Goal: Information Seeking & Learning: Learn about a topic

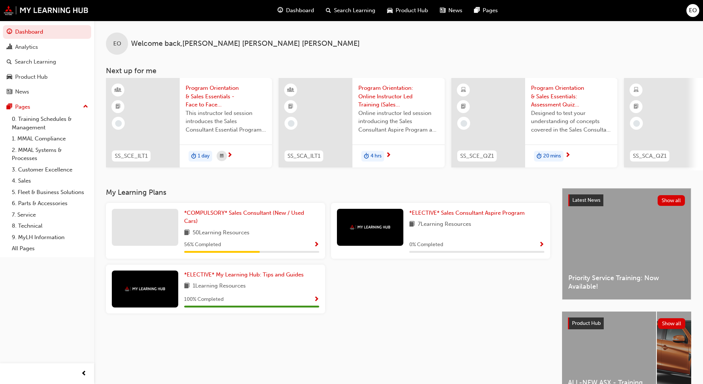
click at [380, 88] on span "Program Orientation: Online Instructor Led Training (Sales Consultant Aspire Pr…" at bounding box center [398, 96] width 80 height 25
click at [460, 212] on span "*ELECTIVE* Sales Consultant Aspire Program" at bounding box center [467, 212] width 116 height 7
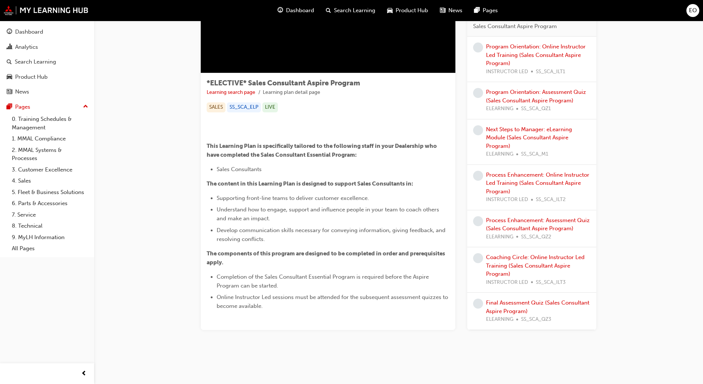
scroll to position [210, 0]
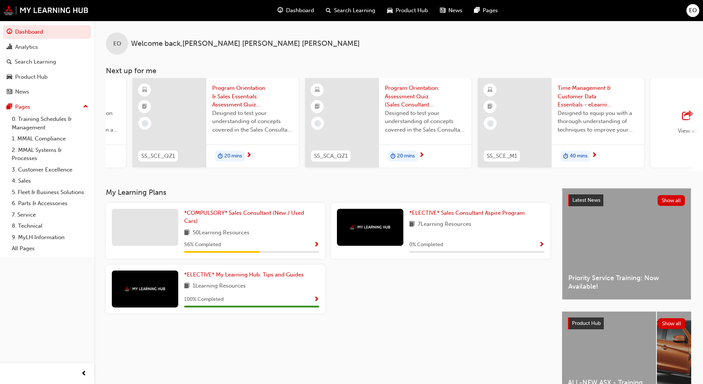
scroll to position [0, 398]
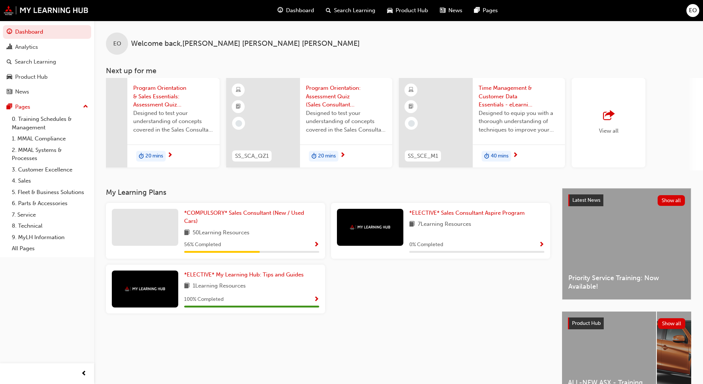
click at [615, 130] on span "View all" at bounding box center [609, 130] width 20 height 7
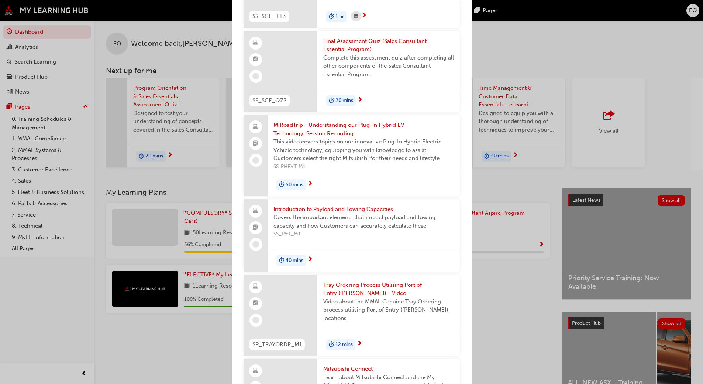
scroll to position [1366, 0]
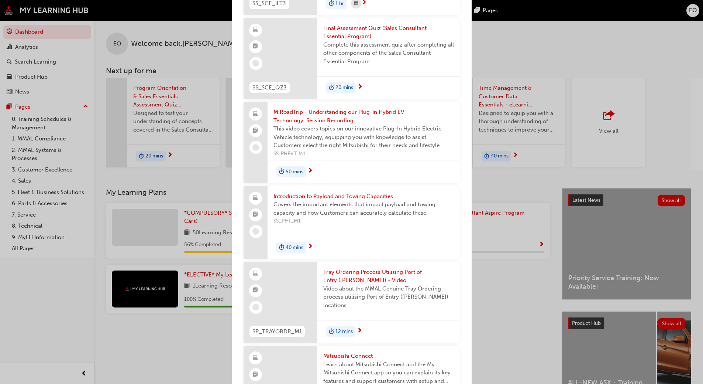
click at [364, 39] on span "Final Assessment Quiz (Sales Consultant Essential Program)" at bounding box center [388, 32] width 131 height 17
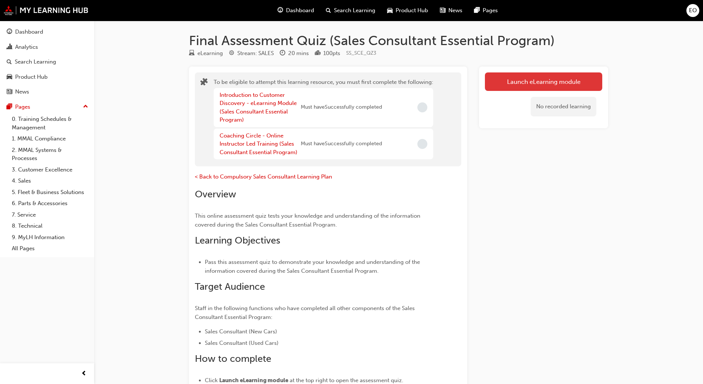
click at [509, 83] on button "Launch eLearning module" at bounding box center [543, 81] width 117 height 18
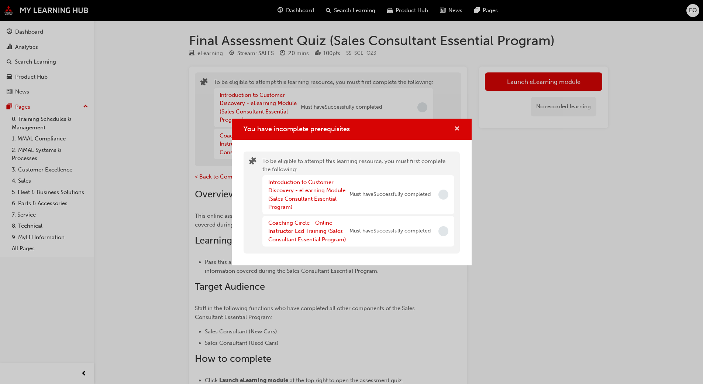
click at [455, 129] on span "cross-icon" at bounding box center [457, 129] width 6 height 7
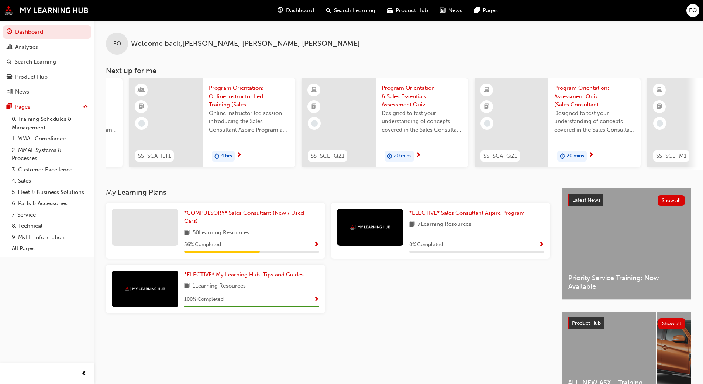
scroll to position [0, 438]
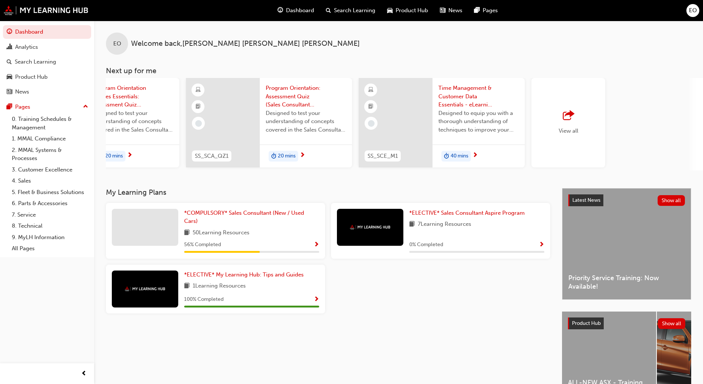
click at [583, 111] on div "View all" at bounding box center [569, 122] width 74 height 89
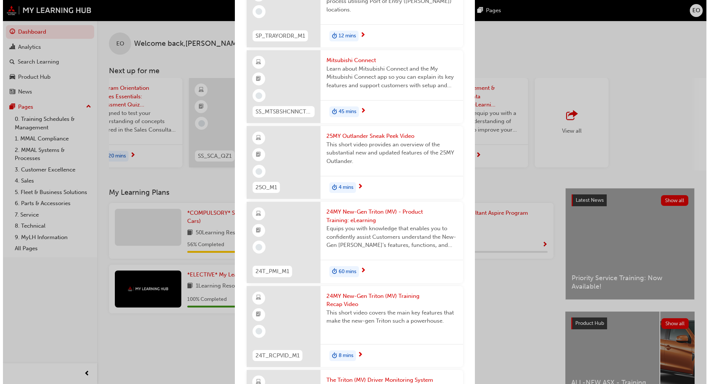
scroll to position [1624, 0]
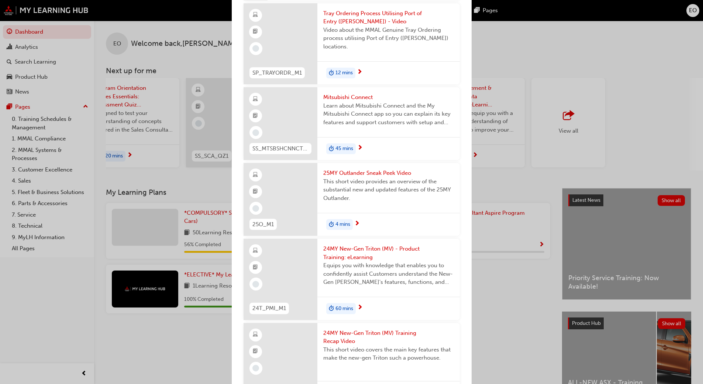
click at [375, 253] on span "24MY New-Gen Triton (MV) - Product Training: eLearning" at bounding box center [388, 252] width 131 height 17
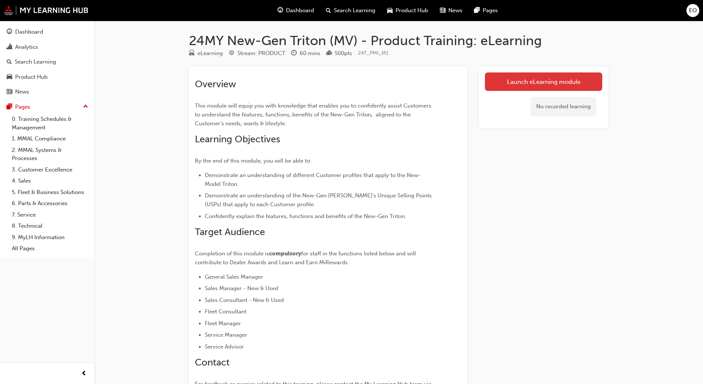
click at [514, 81] on link "Launch eLearning module" at bounding box center [543, 81] width 117 height 18
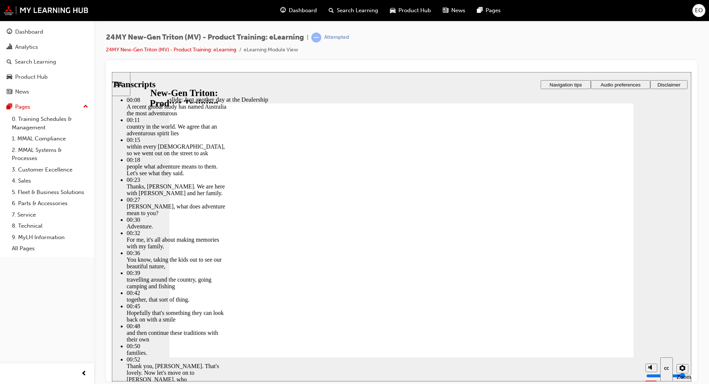
drag, startPoint x: 310, startPoint y: 302, endPoint x: 522, endPoint y: 295, distance: 212.4
type input "260"
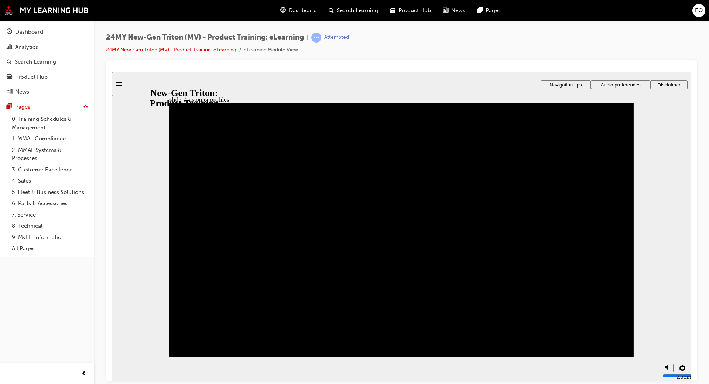
drag, startPoint x: 285, startPoint y: 202, endPoint x: 282, endPoint y: 245, distance: 42.6
drag, startPoint x: 275, startPoint y: 288, endPoint x: 298, endPoint y: 222, distance: 69.8
drag, startPoint x: 198, startPoint y: 283, endPoint x: 203, endPoint y: 237, distance: 46.8
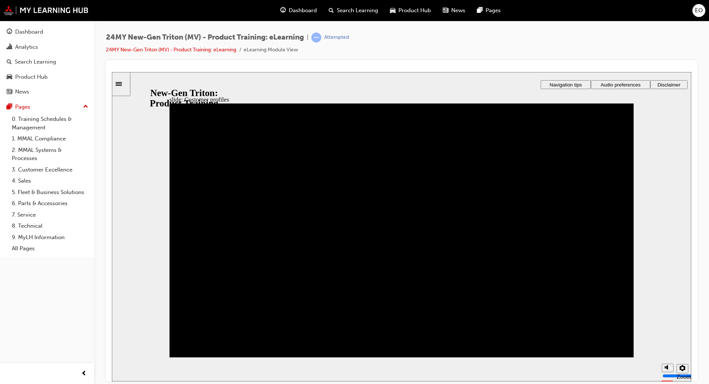
drag, startPoint x: 357, startPoint y: 330, endPoint x: 413, endPoint y: 196, distance: 145.5
drag, startPoint x: 364, startPoint y: 291, endPoint x: 195, endPoint y: 199, distance: 193.3
drag, startPoint x: 196, startPoint y: 332, endPoint x: 420, endPoint y: 240, distance: 241.8
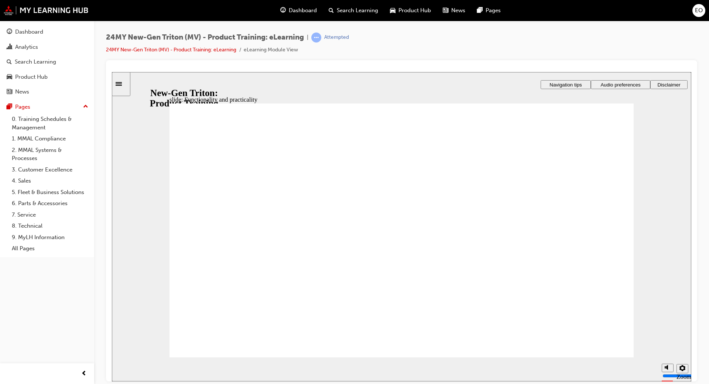
drag, startPoint x: 571, startPoint y: 228, endPoint x: 567, endPoint y: 236, distance: 9.1
drag, startPoint x: 547, startPoint y: 156, endPoint x: 567, endPoint y: 210, distance: 57.8
drag, startPoint x: 559, startPoint y: 172, endPoint x: 557, endPoint y: 189, distance: 17.0
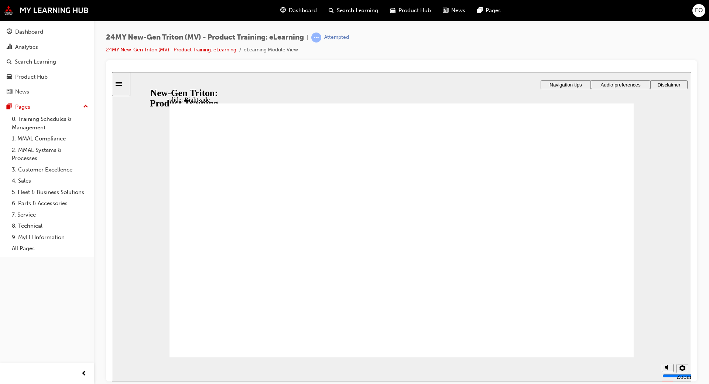
click at [691, 255] on html "slide: Backseat Rectangle 1 Rectangle 3 Marker 3 Marker 4 Rear Air Circulator d…" at bounding box center [401, 226] width 579 height 309
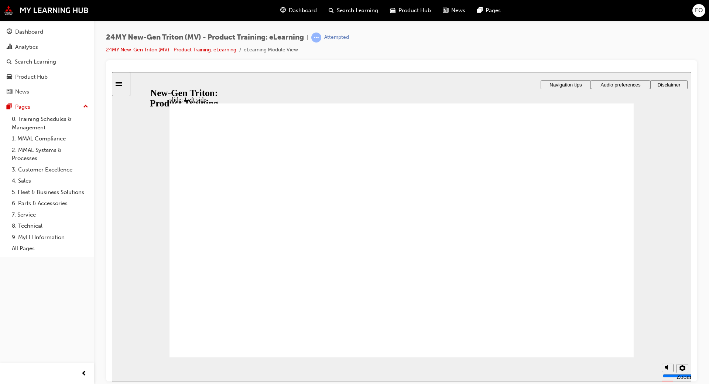
click at [662, 274] on div "slide: Left side Rectangle 1 Rectangle 3 IMG_20231123_175059_00_043 LEFT.jpg : …" at bounding box center [401, 226] width 579 height 309
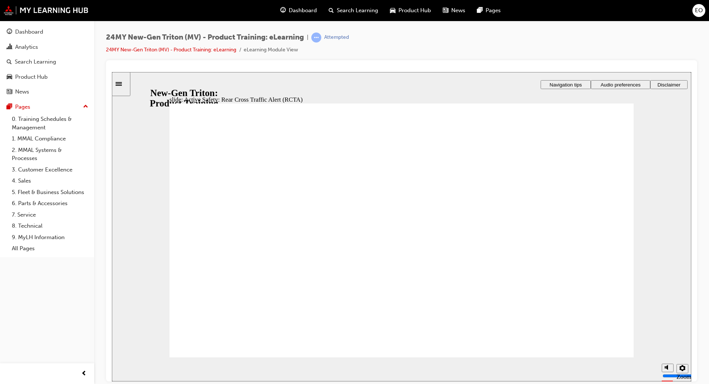
drag, startPoint x: 296, startPoint y: 312, endPoint x: 285, endPoint y: 292, distance: 22.5
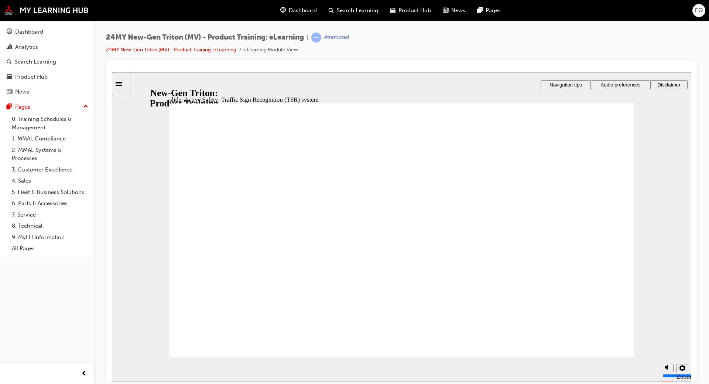
drag, startPoint x: 607, startPoint y: 348, endPoint x: 600, endPoint y: 453, distance: 105.1
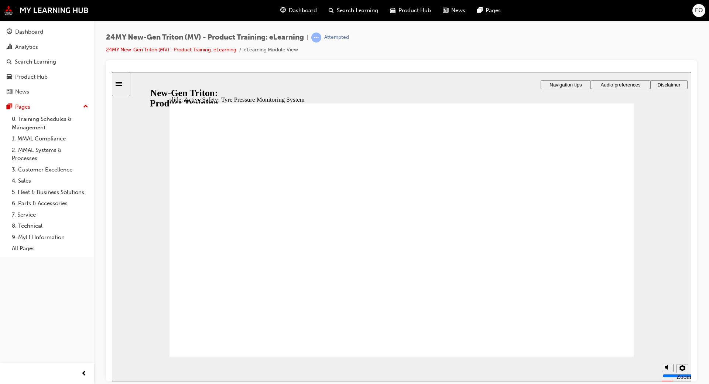
drag, startPoint x: 543, startPoint y: 301, endPoint x: 554, endPoint y: 302, distance: 11.1
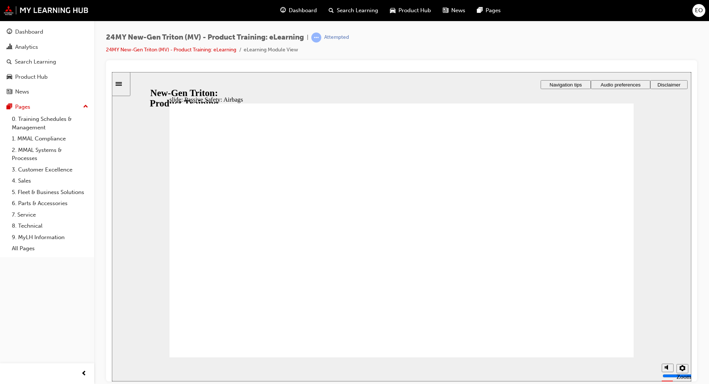
drag, startPoint x: 593, startPoint y: 163, endPoint x: 580, endPoint y: 186, distance: 26.8
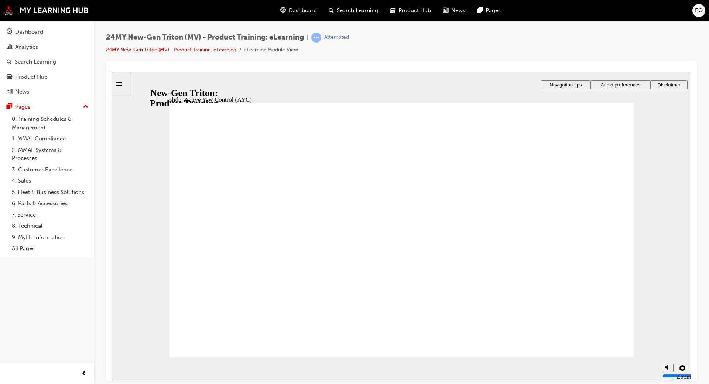
drag, startPoint x: 572, startPoint y: 171, endPoint x: 577, endPoint y: 170, distance: 5.6
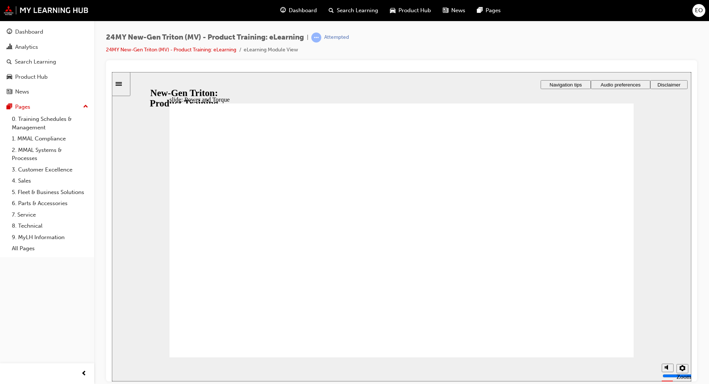
drag, startPoint x: 592, startPoint y: 336, endPoint x: 600, endPoint y: 328, distance: 11.0
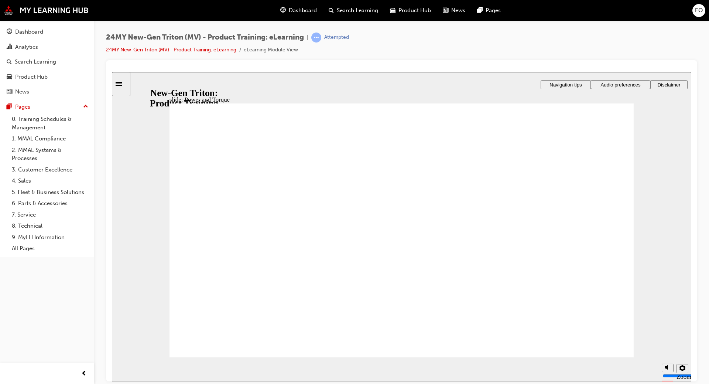
drag, startPoint x: 553, startPoint y: 300, endPoint x: 584, endPoint y: 298, distance: 31.4
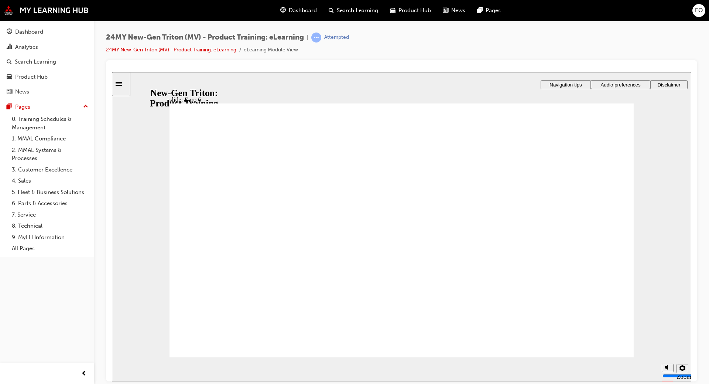
drag, startPoint x: 556, startPoint y: 278, endPoint x: 581, endPoint y: 292, distance: 28.6
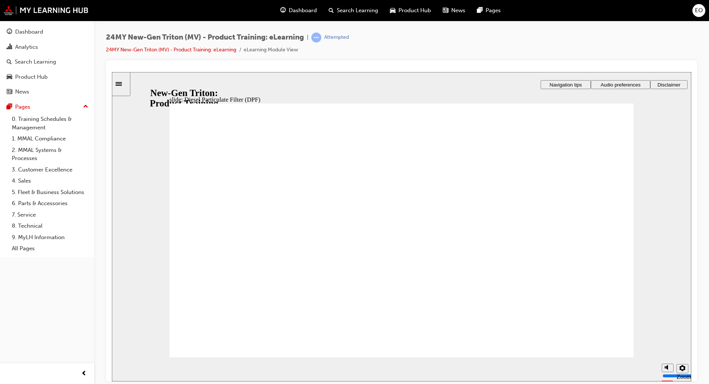
drag, startPoint x: 603, startPoint y: 149, endPoint x: 605, endPoint y: 143, distance: 6.4
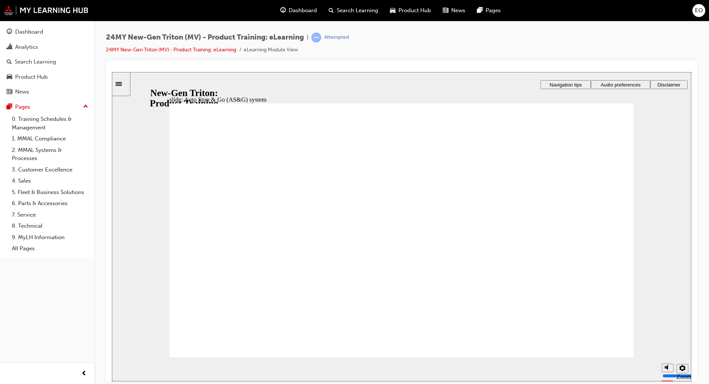
drag, startPoint x: 606, startPoint y: 149, endPoint x: 604, endPoint y: 141, distance: 8.1
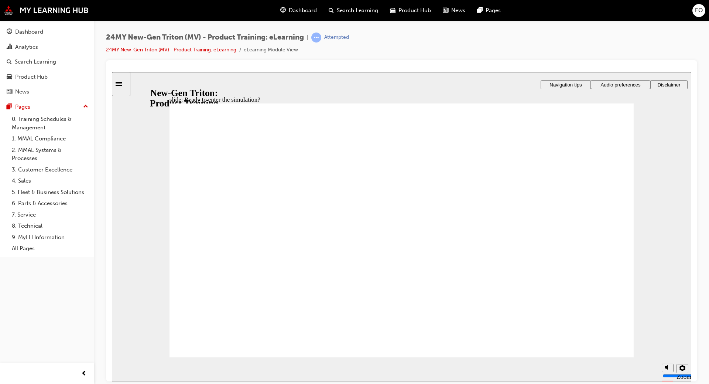
checkbox input "true"
drag, startPoint x: 354, startPoint y: 227, endPoint x: 358, endPoint y: 241, distance: 13.8
checkbox input "true"
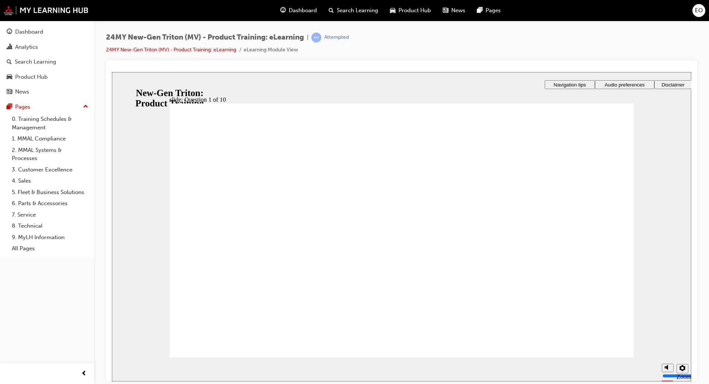
checkbox input "true"
radio input "true"
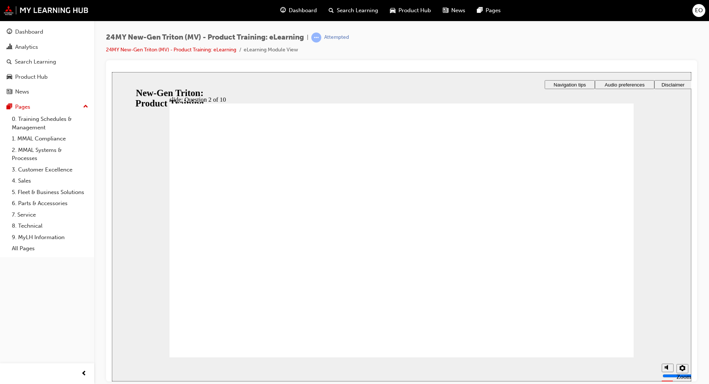
checkbox input "true"
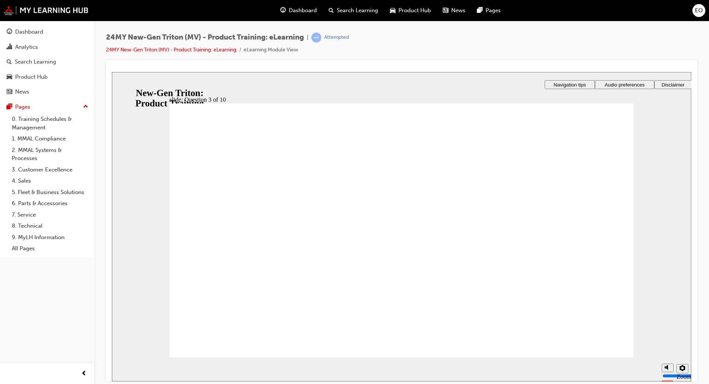
checkbox input "true"
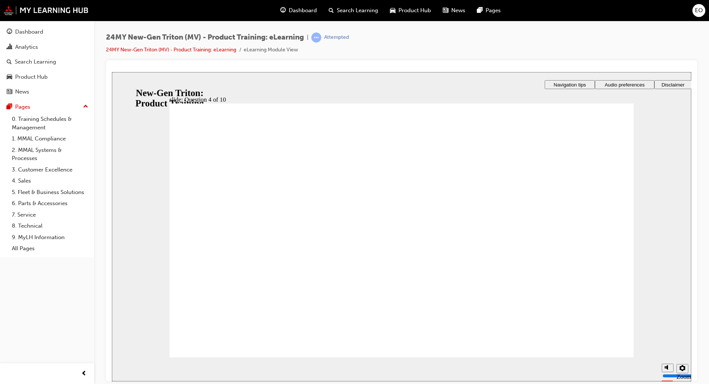
checkbox input "true"
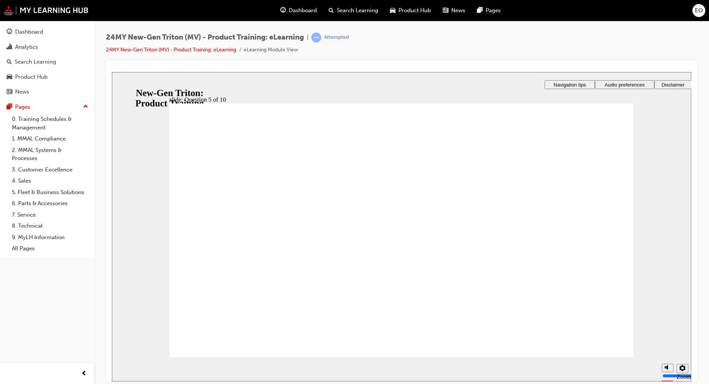
checkbox input "true"
drag, startPoint x: 259, startPoint y: 232, endPoint x: 259, endPoint y: 250, distance: 17.3
checkbox input "true"
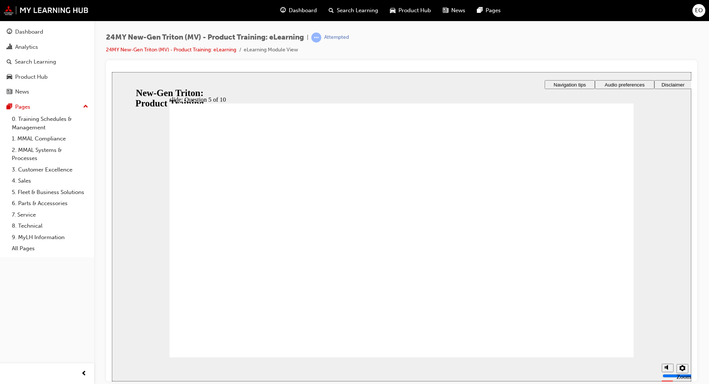
checkbox input "true"
radio input "true"
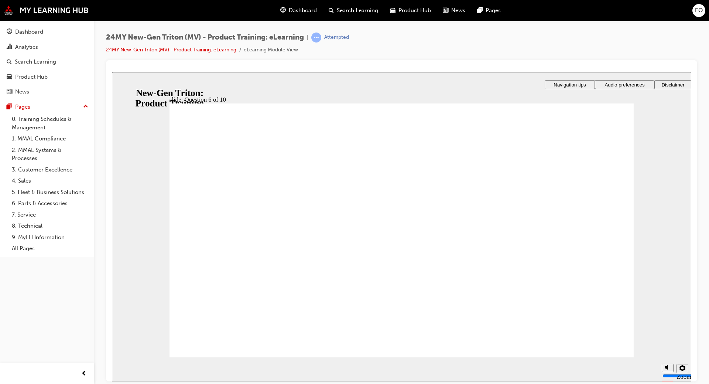
checkbox input "false"
checkbox input "true"
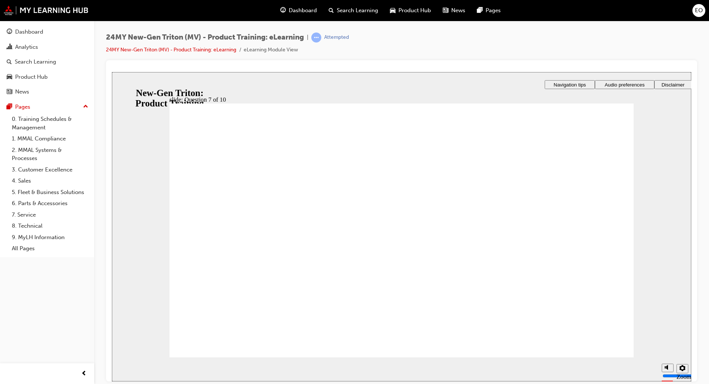
checkbox input "true"
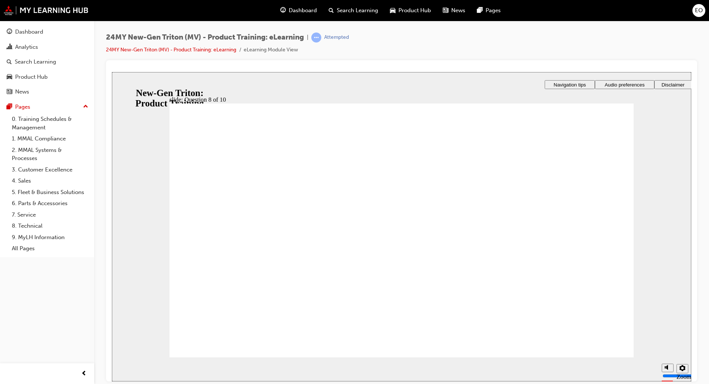
radio input "false"
radio input "true"
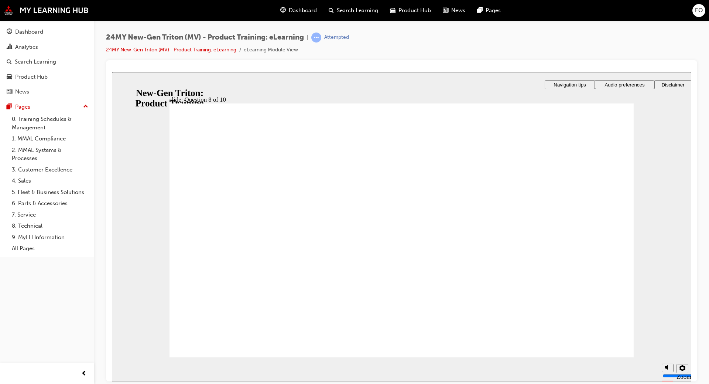
radio input "false"
radio input "true"
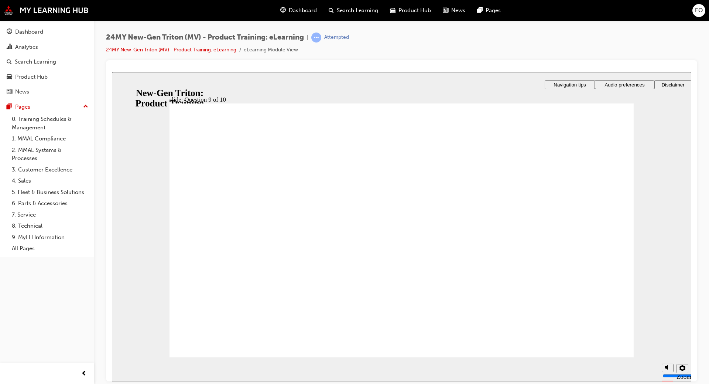
radio input "true"
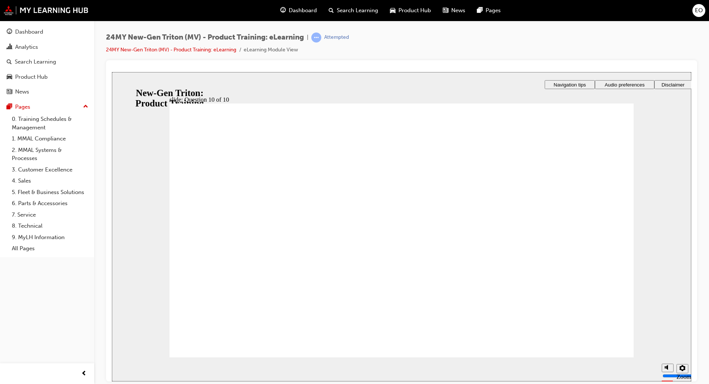
drag, startPoint x: 403, startPoint y: 371, endPoint x: 346, endPoint y: 290, distance: 98.8
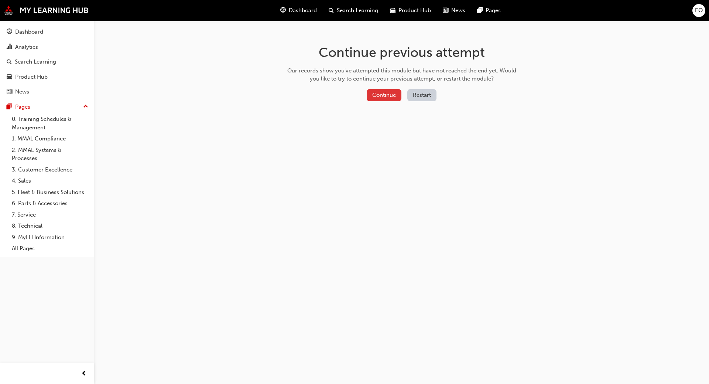
click at [388, 97] on button "Continue" at bounding box center [384, 95] width 35 height 12
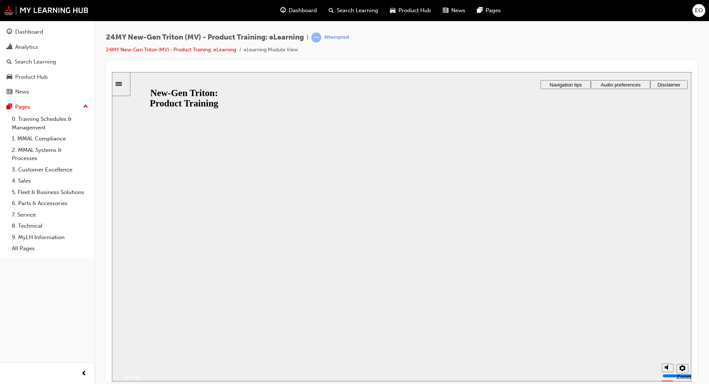
click at [141, 363] on button "Resume" at bounding box center [126, 368] width 29 height 10
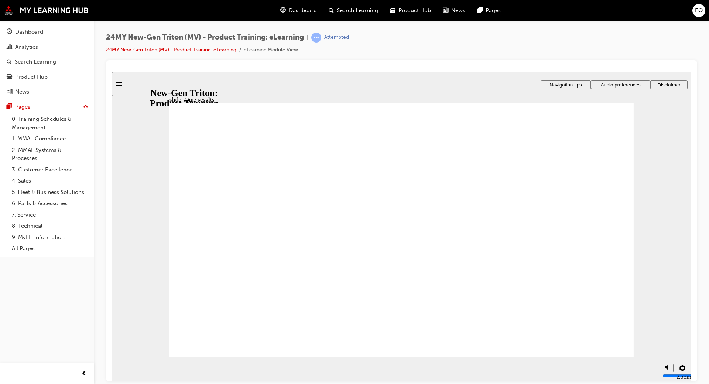
checkbox input "true"
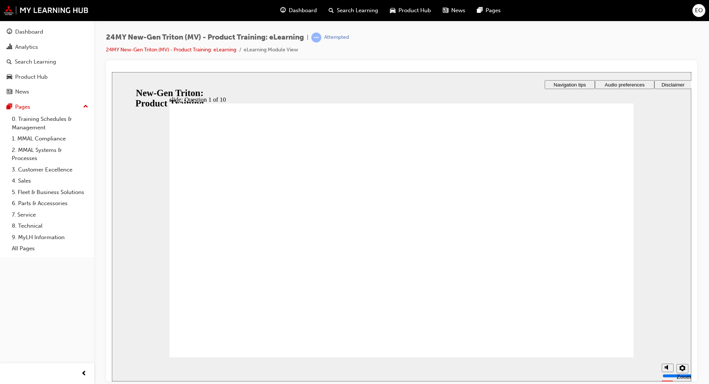
radio input "true"
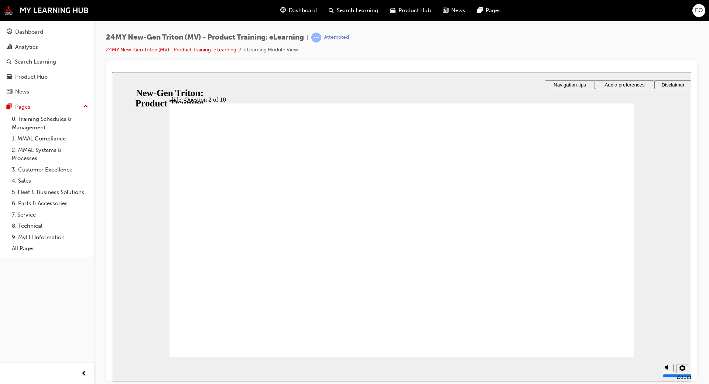
checkbox input "true"
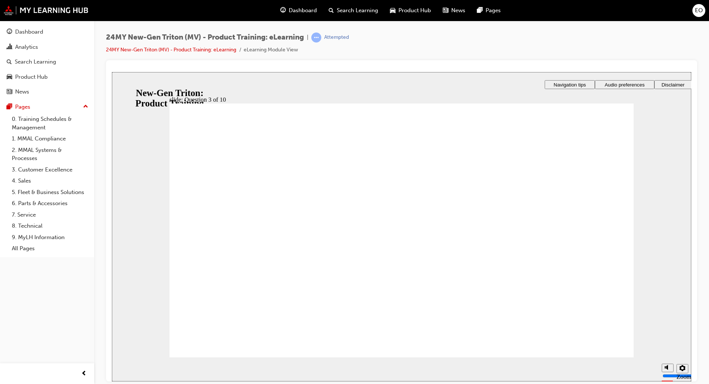
checkbox input "true"
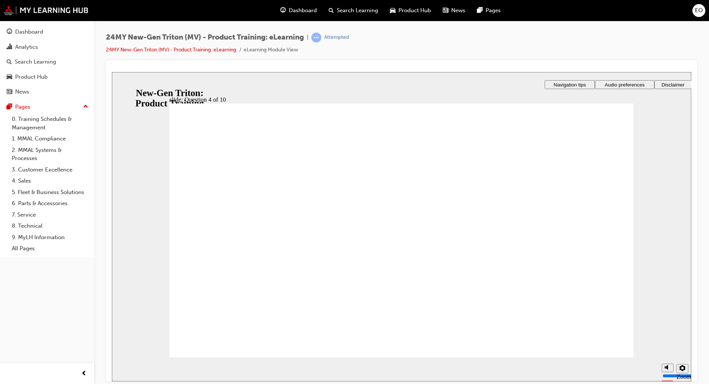
checkbox input "true"
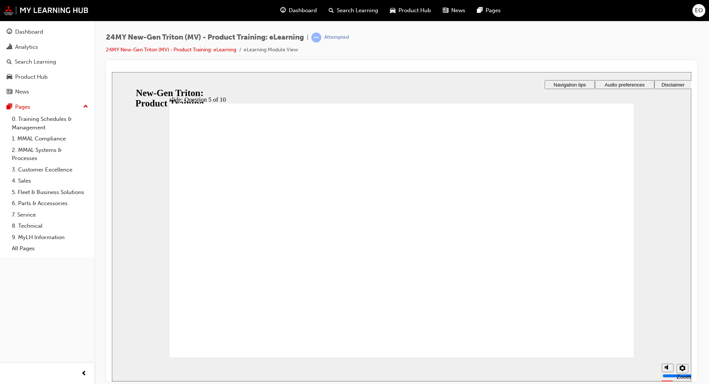
checkbox input "true"
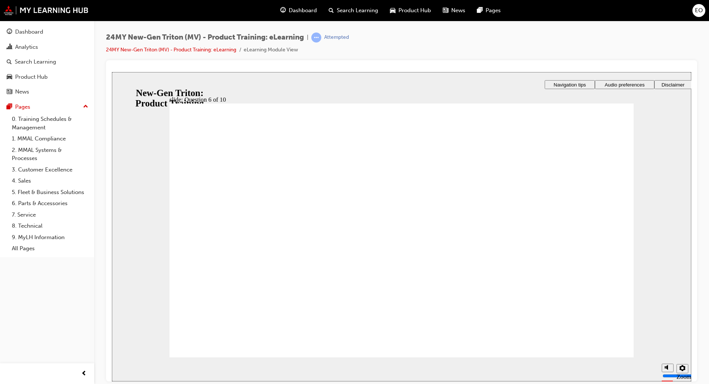
radio input "true"
checkbox input "true"
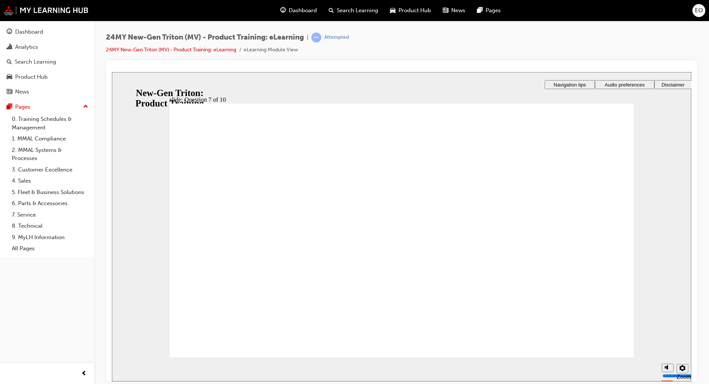
drag, startPoint x: 253, startPoint y: 216, endPoint x: 255, endPoint y: 229, distance: 13.7
checkbox input "true"
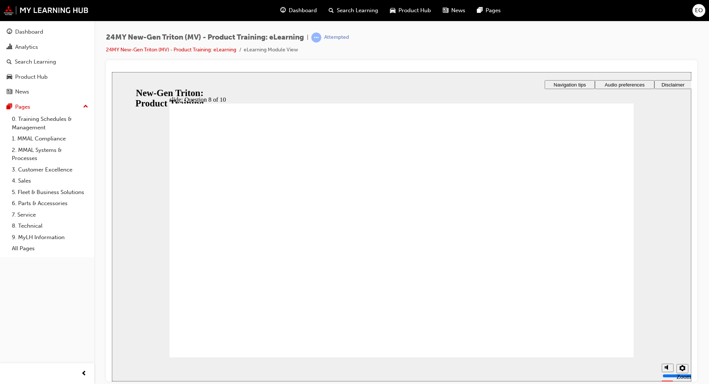
radio input "true"
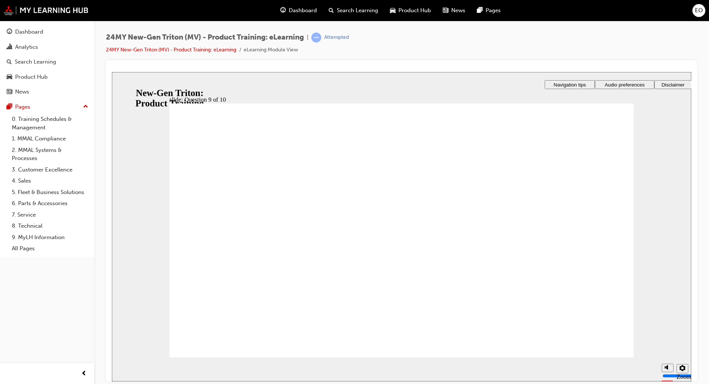
radio input "true"
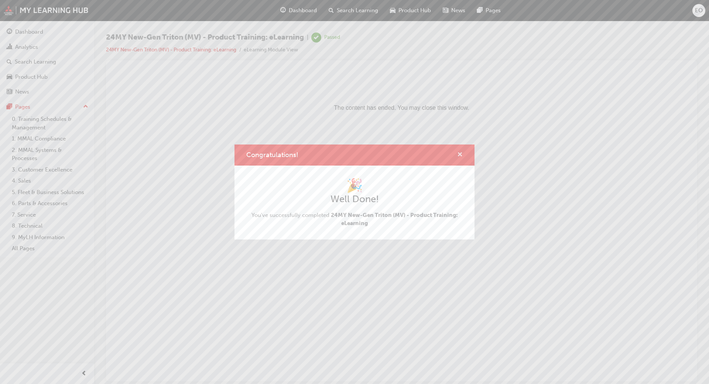
click at [461, 153] on span "cross-icon" at bounding box center [460, 155] width 6 height 7
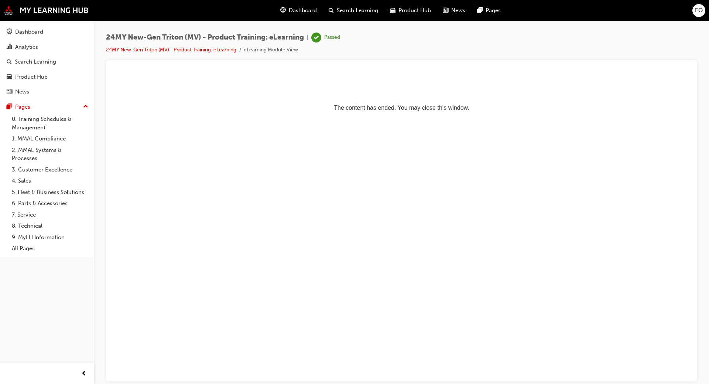
click at [307, 11] on span "Dashboard" at bounding box center [303, 10] width 28 height 8
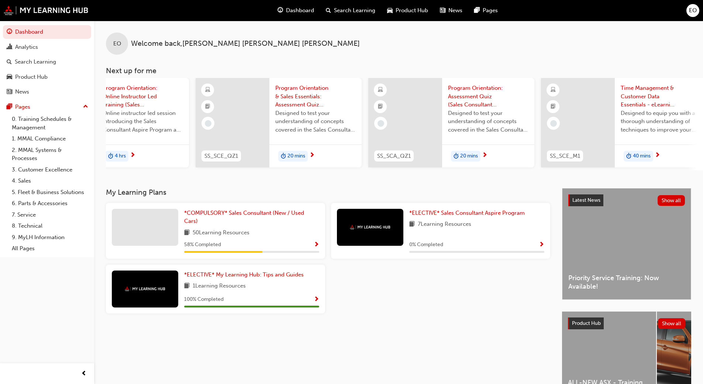
scroll to position [0, 438]
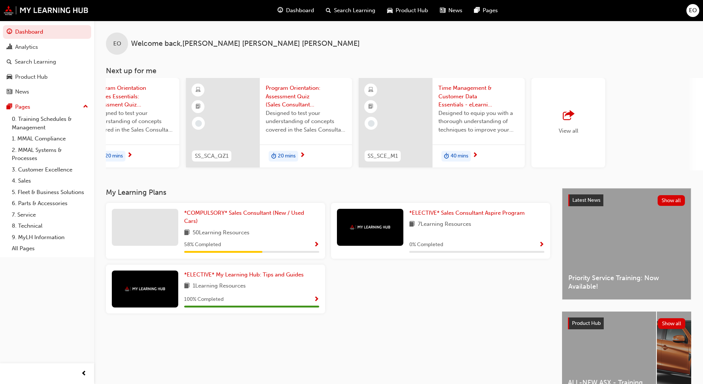
click at [571, 121] on span "outbound-icon" at bounding box center [568, 115] width 11 height 10
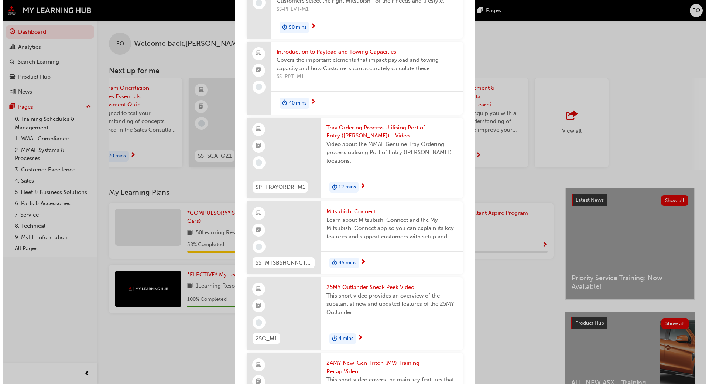
scroll to position [1513, 0]
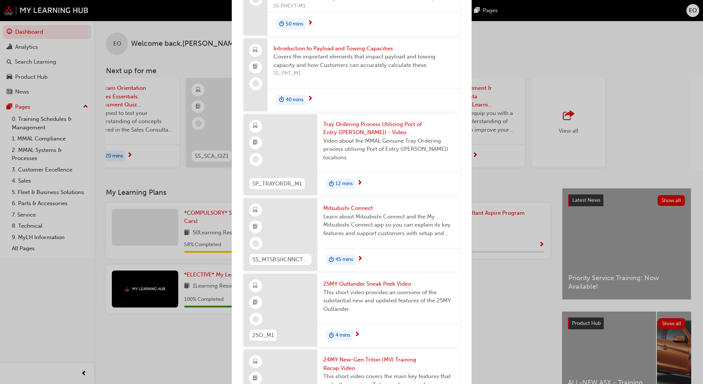
click at [364, 212] on span "Mitsubishi Connect" at bounding box center [388, 208] width 131 height 8
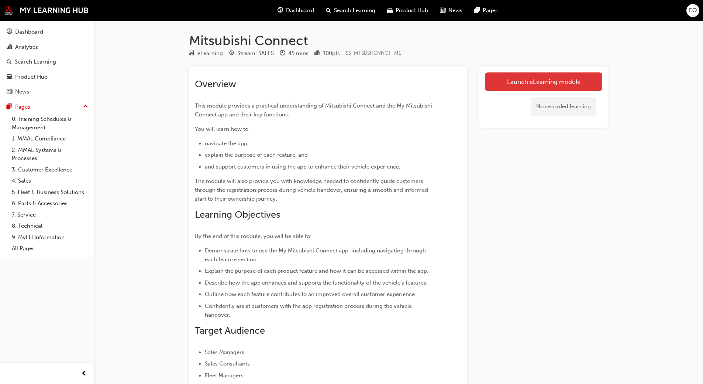
click at [504, 80] on link "Launch eLearning module" at bounding box center [543, 81] width 117 height 18
